Goal: Transaction & Acquisition: Book appointment/travel/reservation

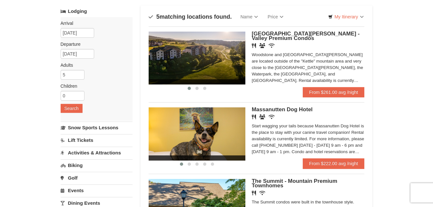
scroll to position [32, 0]
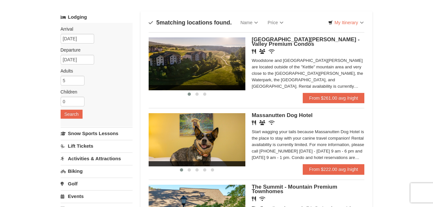
click at [219, 65] on img at bounding box center [197, 63] width 97 height 53
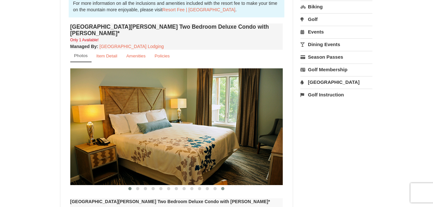
scroll to position [258, 0]
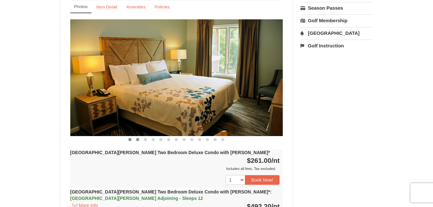
click at [138, 138] on span at bounding box center [137, 139] width 3 height 3
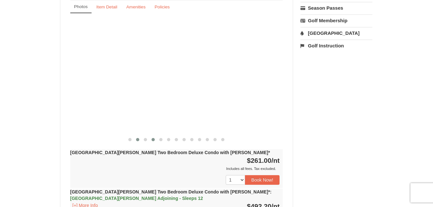
click at [151, 136] on button at bounding box center [153, 139] width 8 height 6
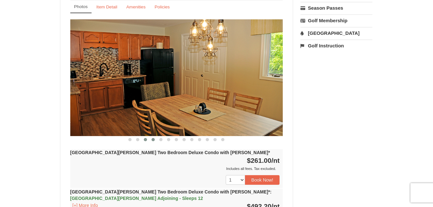
click at [144, 136] on button at bounding box center [146, 139] width 8 height 6
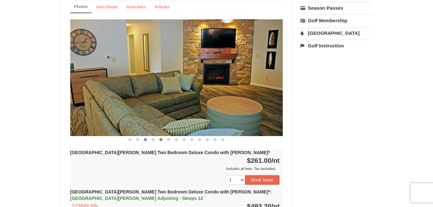
click at [159, 136] on button at bounding box center [161, 139] width 8 height 6
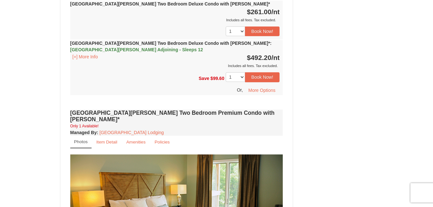
scroll to position [355, 0]
